Goal: Information Seeking & Learning: Learn about a topic

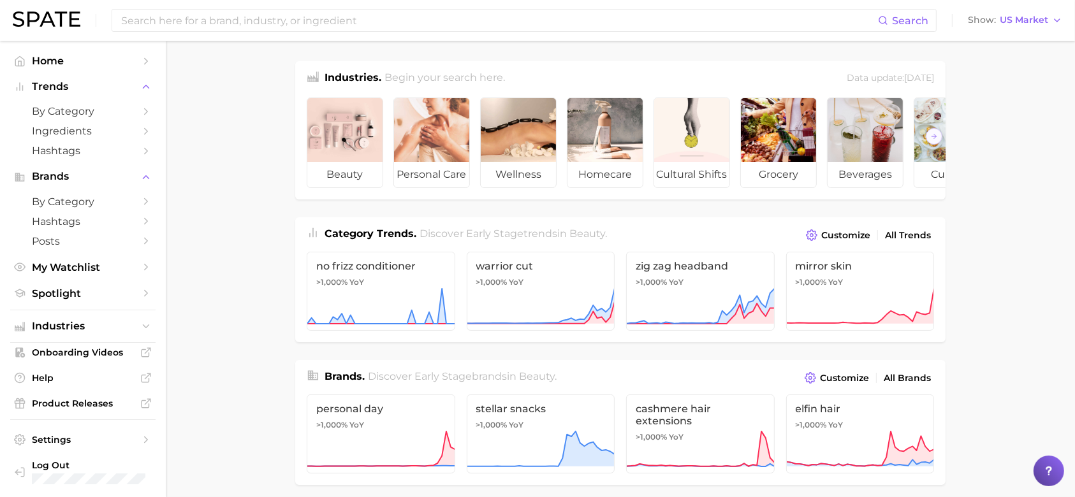
click at [328, 18] on input at bounding box center [499, 21] width 758 height 22
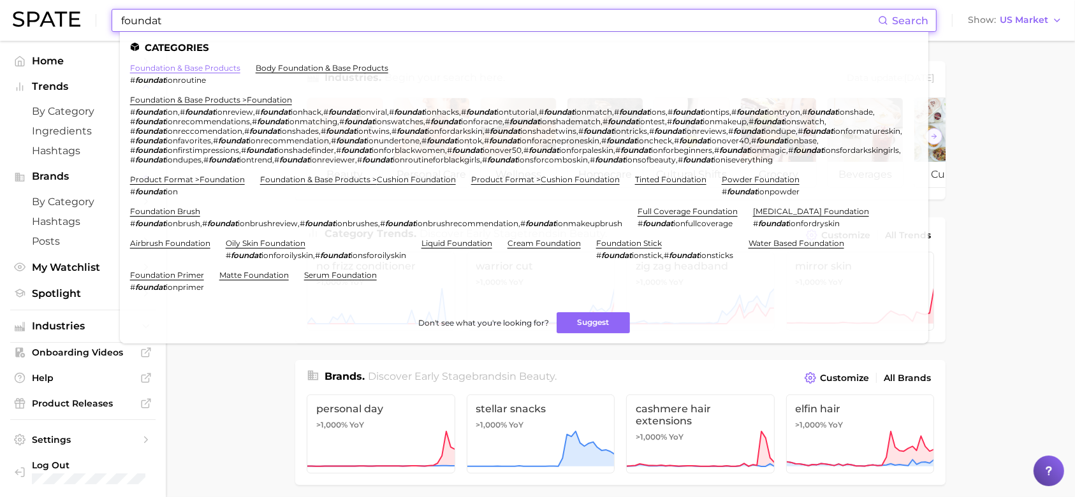
type input "foundat"
click at [230, 65] on link "foundation & base products" at bounding box center [185, 68] width 110 height 10
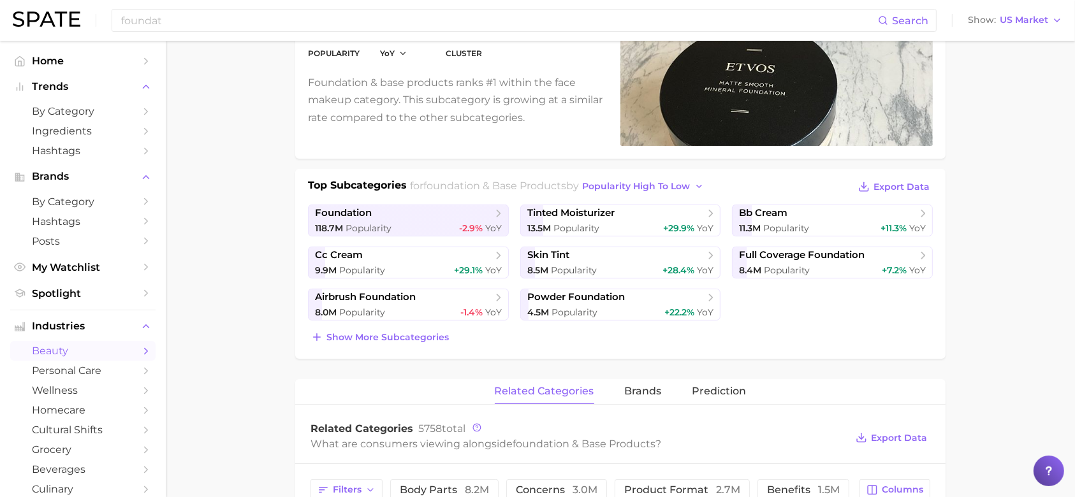
scroll to position [170, 0]
click at [413, 335] on span "Show more subcategories" at bounding box center [388, 339] width 122 height 11
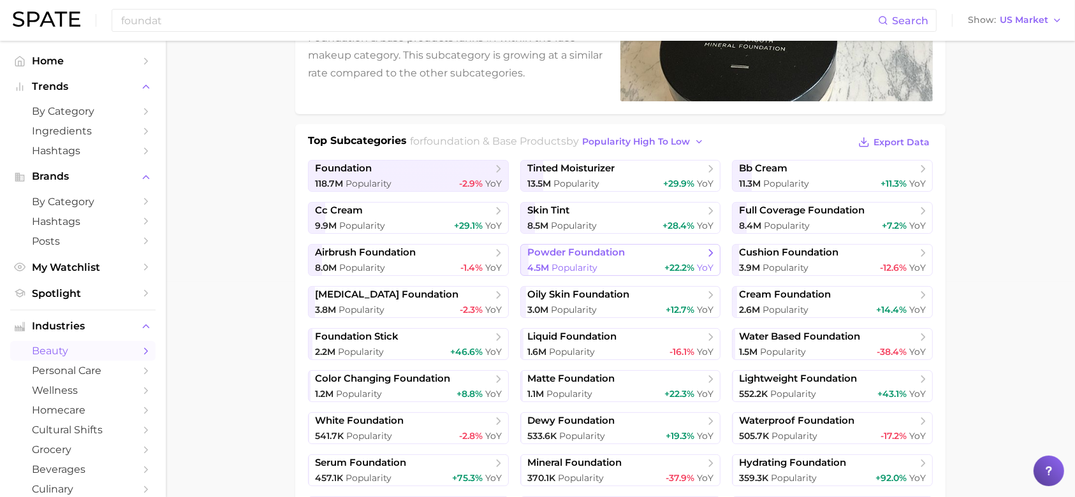
scroll to position [217, 0]
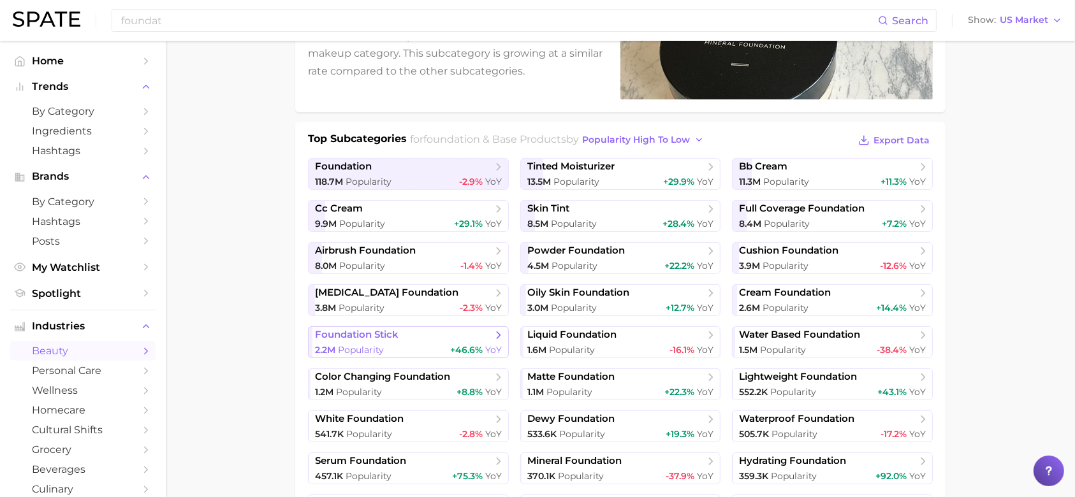
click at [429, 329] on span "foundation stick" at bounding box center [403, 335] width 177 height 13
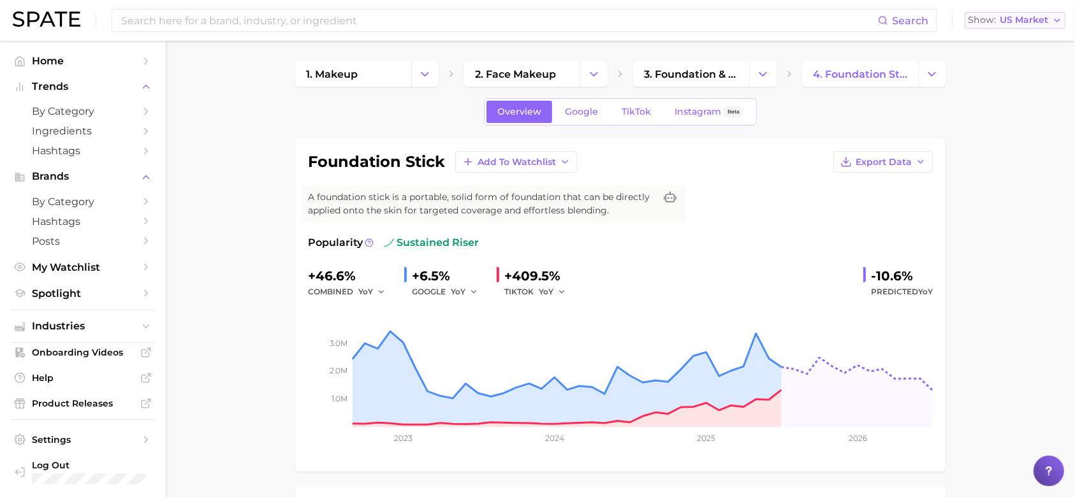
click at [1036, 23] on span "US Market" at bounding box center [1024, 20] width 48 height 7
click at [1001, 154] on span "Global" at bounding box center [985, 156] width 29 height 11
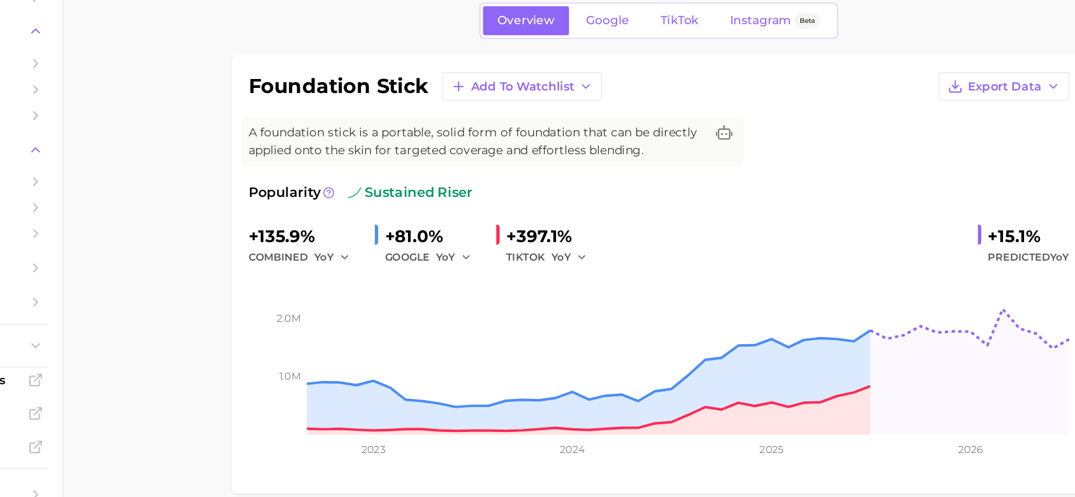
scroll to position [33, 0]
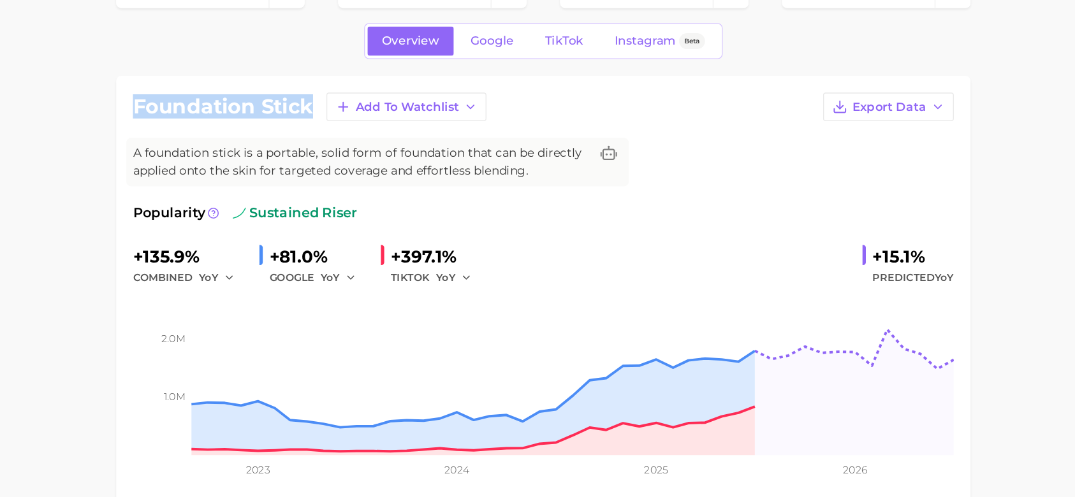
drag, startPoint x: 442, startPoint y: 129, endPoint x: 305, endPoint y: 119, distance: 137.5
click at [305, 119] on div "foundation stick Add to Watchlist Export Data A foundation stick is a portable,…" at bounding box center [620, 273] width 650 height 334
copy h1 "foundation stick"
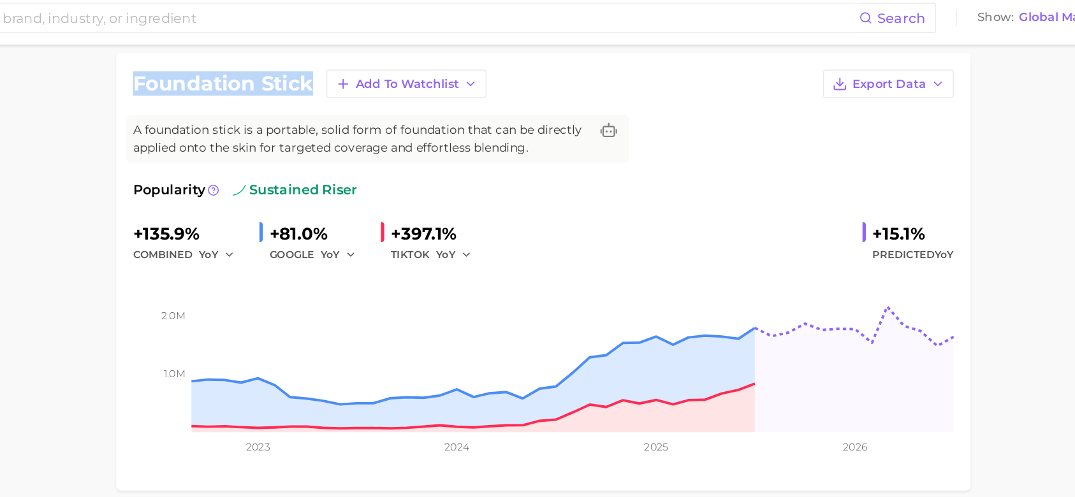
scroll to position [91, 0]
click at [421, 73] on h1 "foundation stick" at bounding box center [376, 70] width 137 height 15
